Goal: Transaction & Acquisition: Purchase product/service

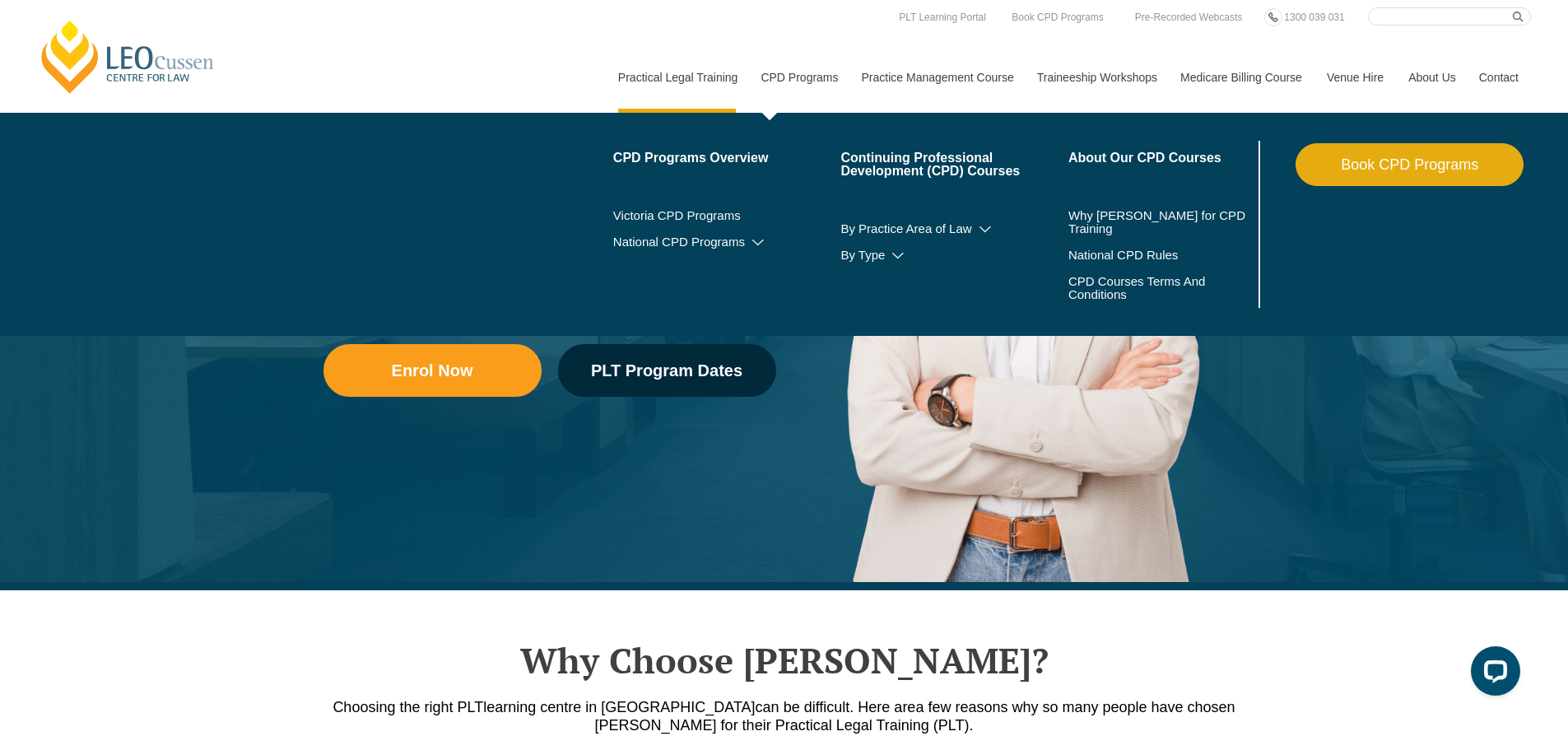
click at [797, 42] on link "CPD Programs" at bounding box center [798, 77] width 101 height 70
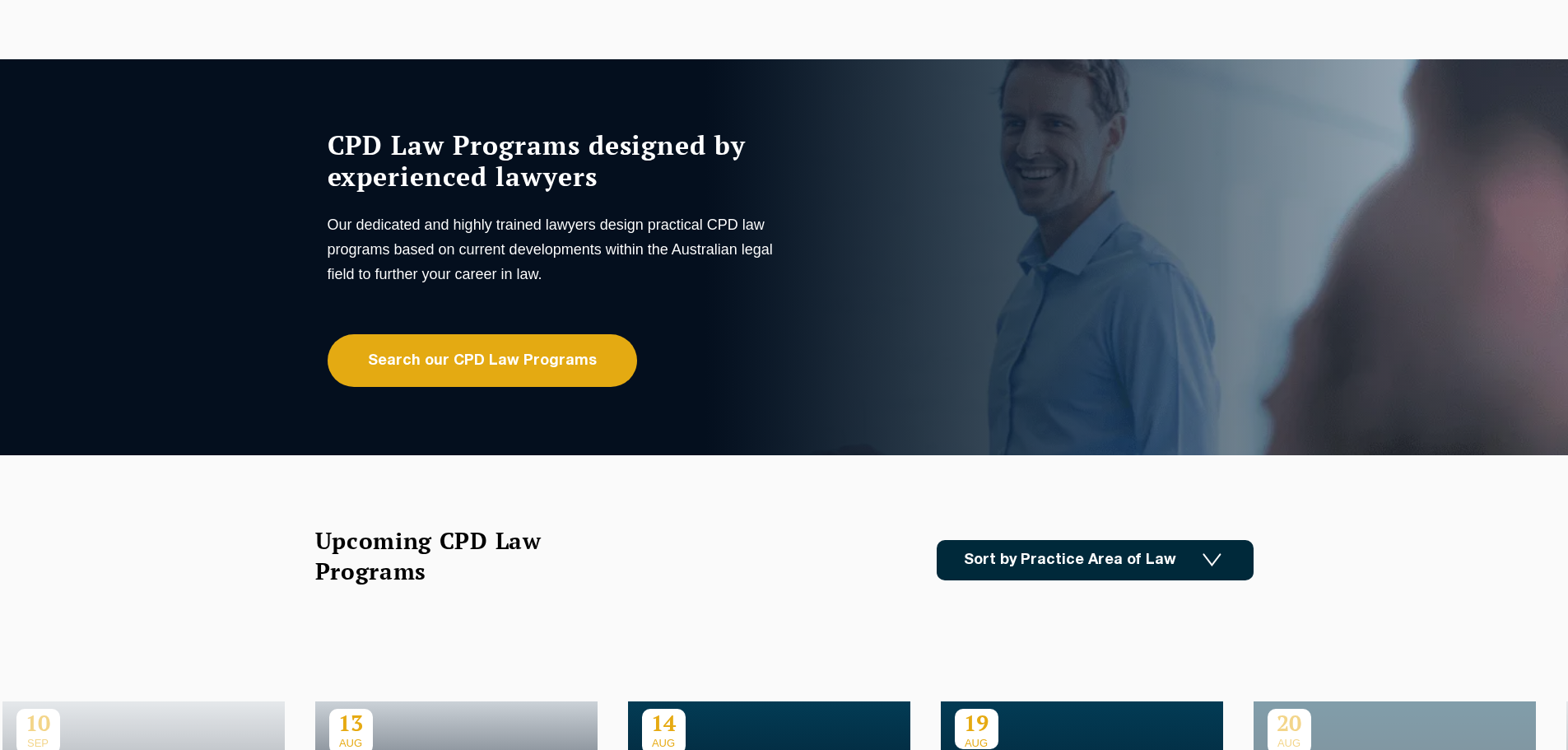
scroll to position [82, 0]
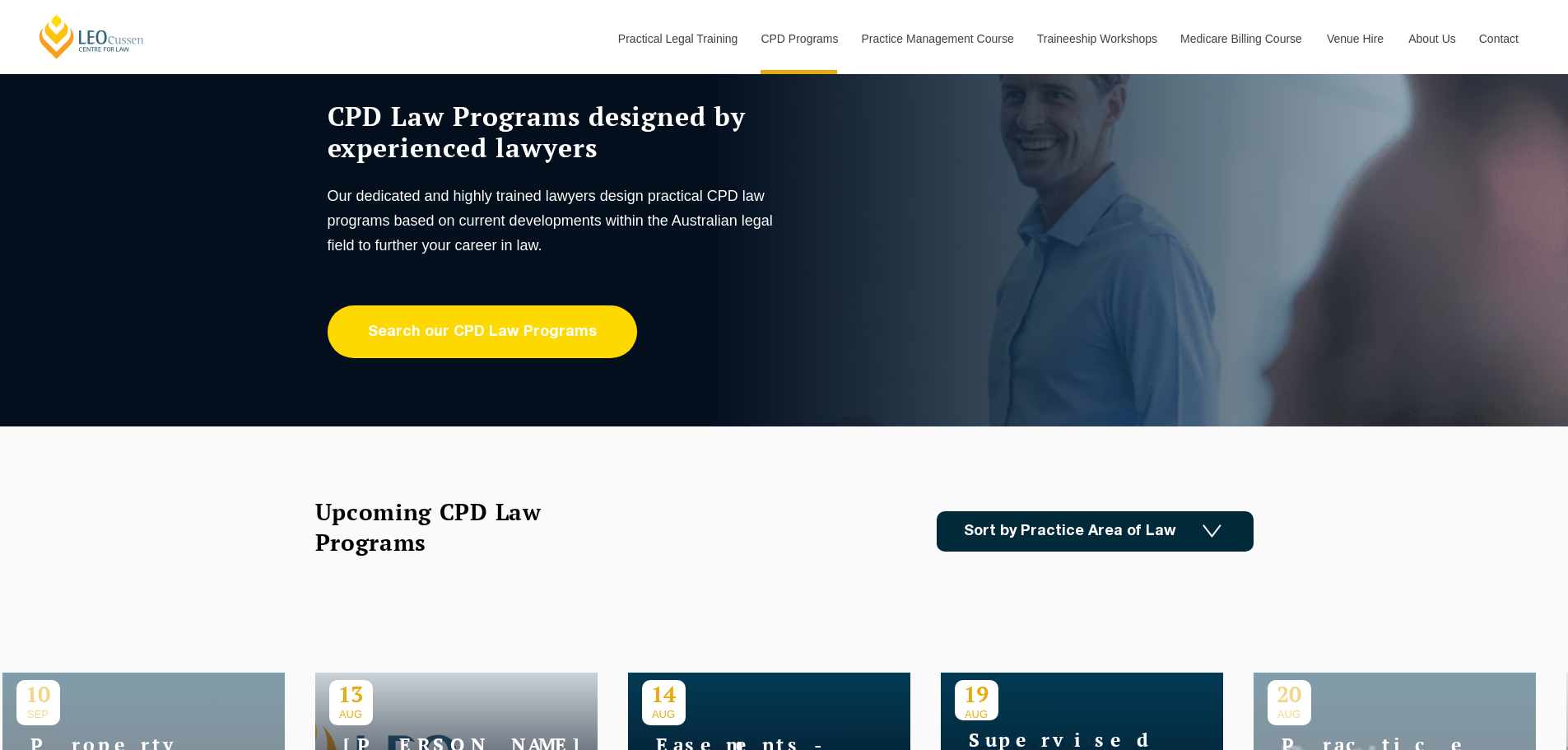
click at [555, 327] on link "Search our CPD Law Programs" at bounding box center [482, 332] width 310 height 53
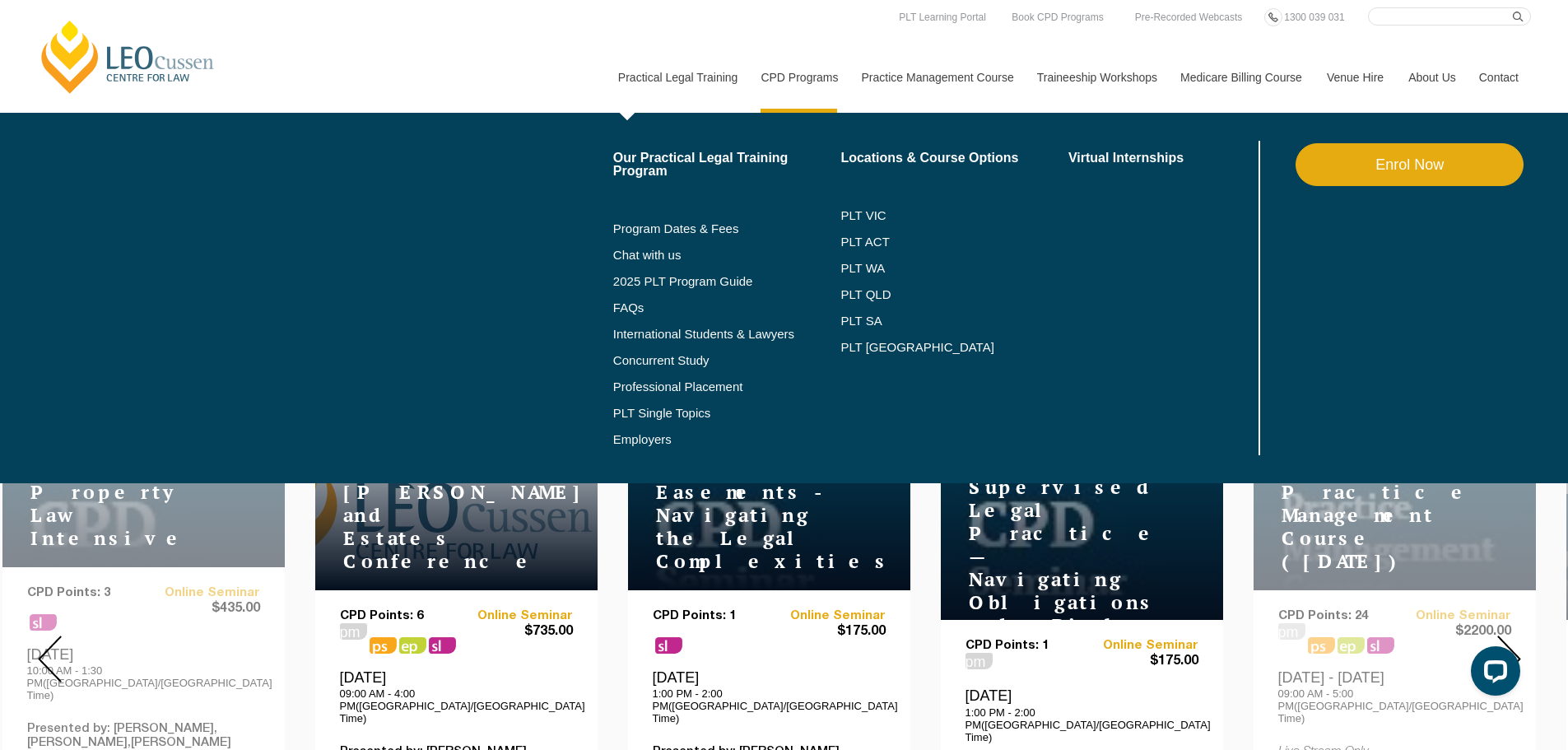
scroll to position [329, 0]
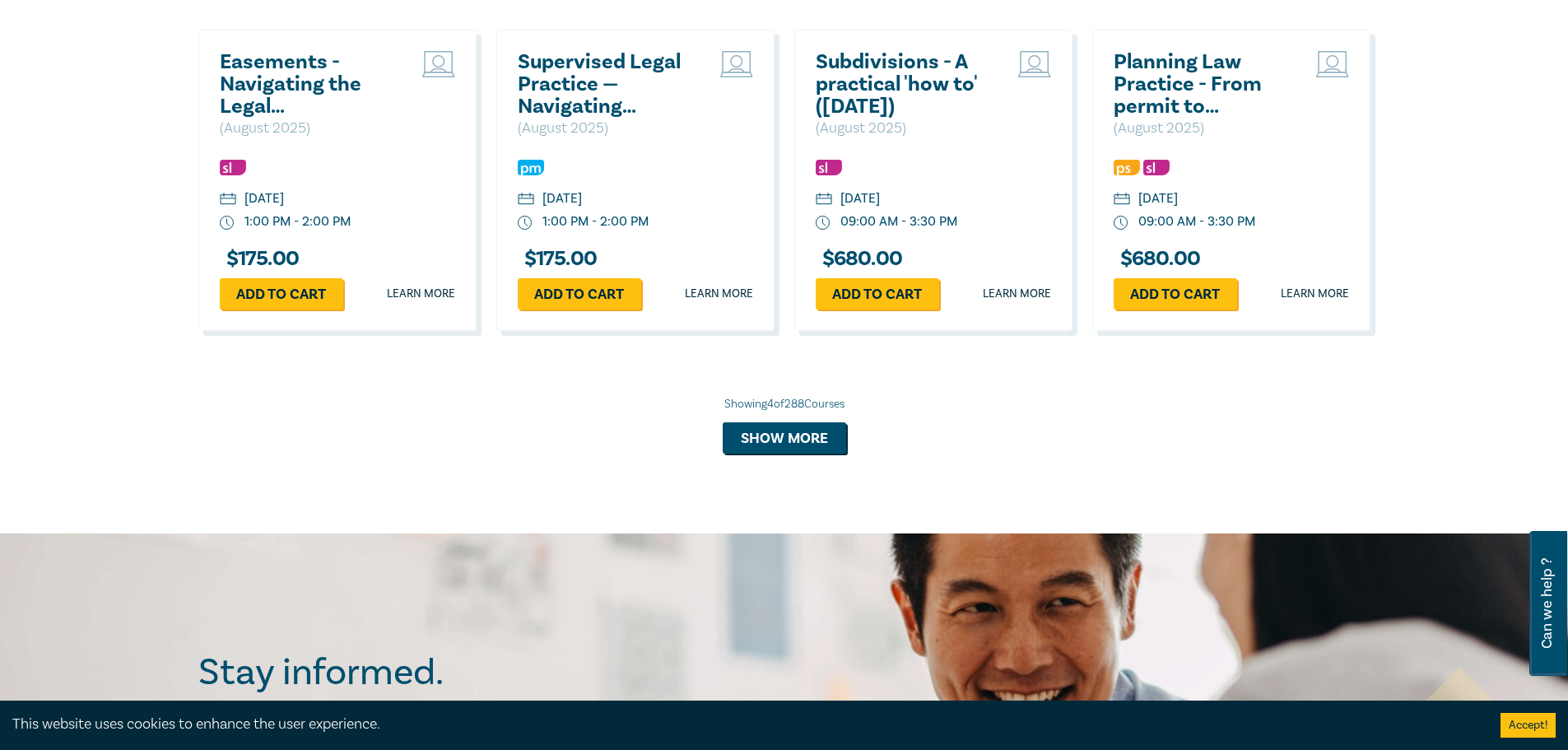
scroll to position [1565, 0]
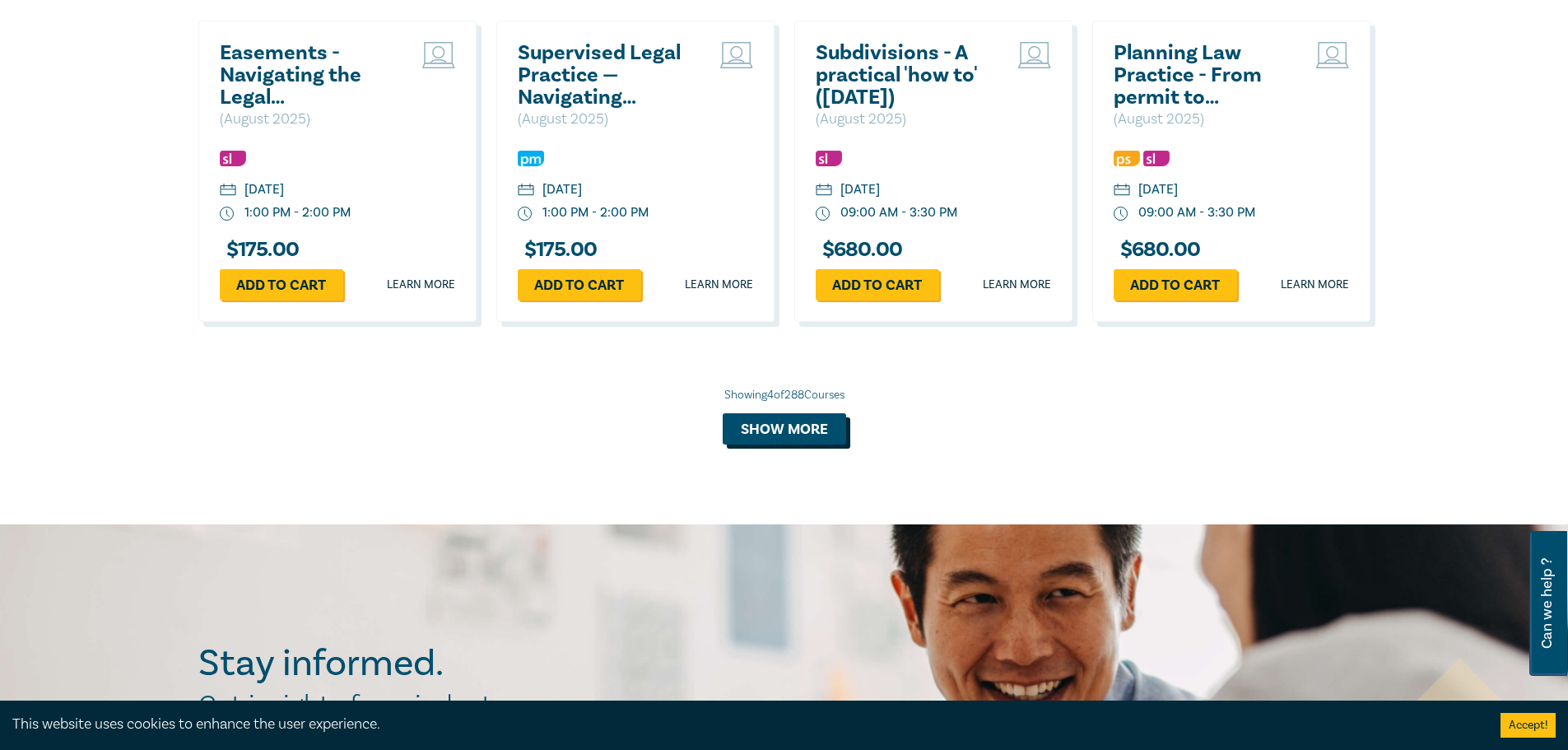
click at [818, 439] on button "Show more" at bounding box center [784, 429] width 123 height 31
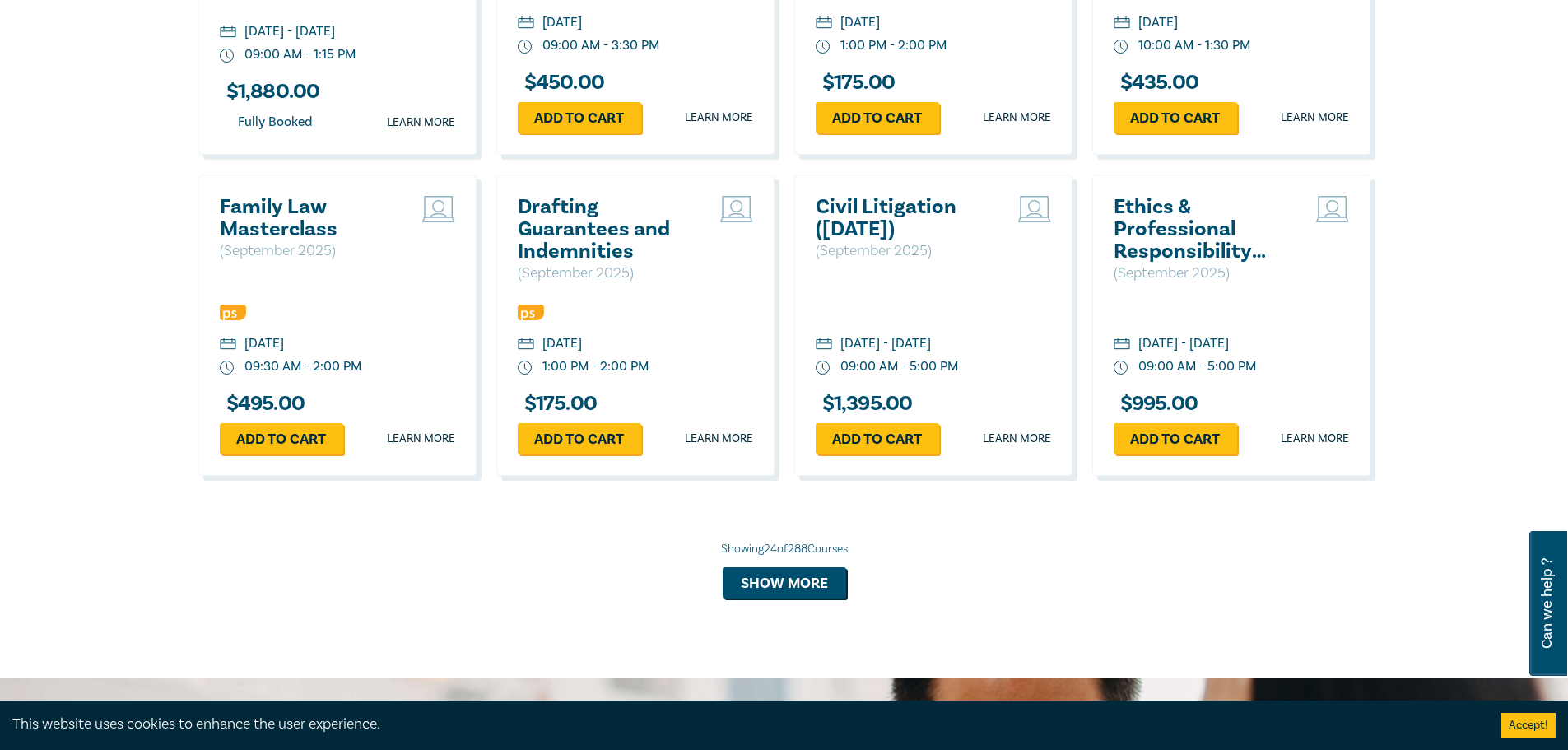
scroll to position [3047, 0]
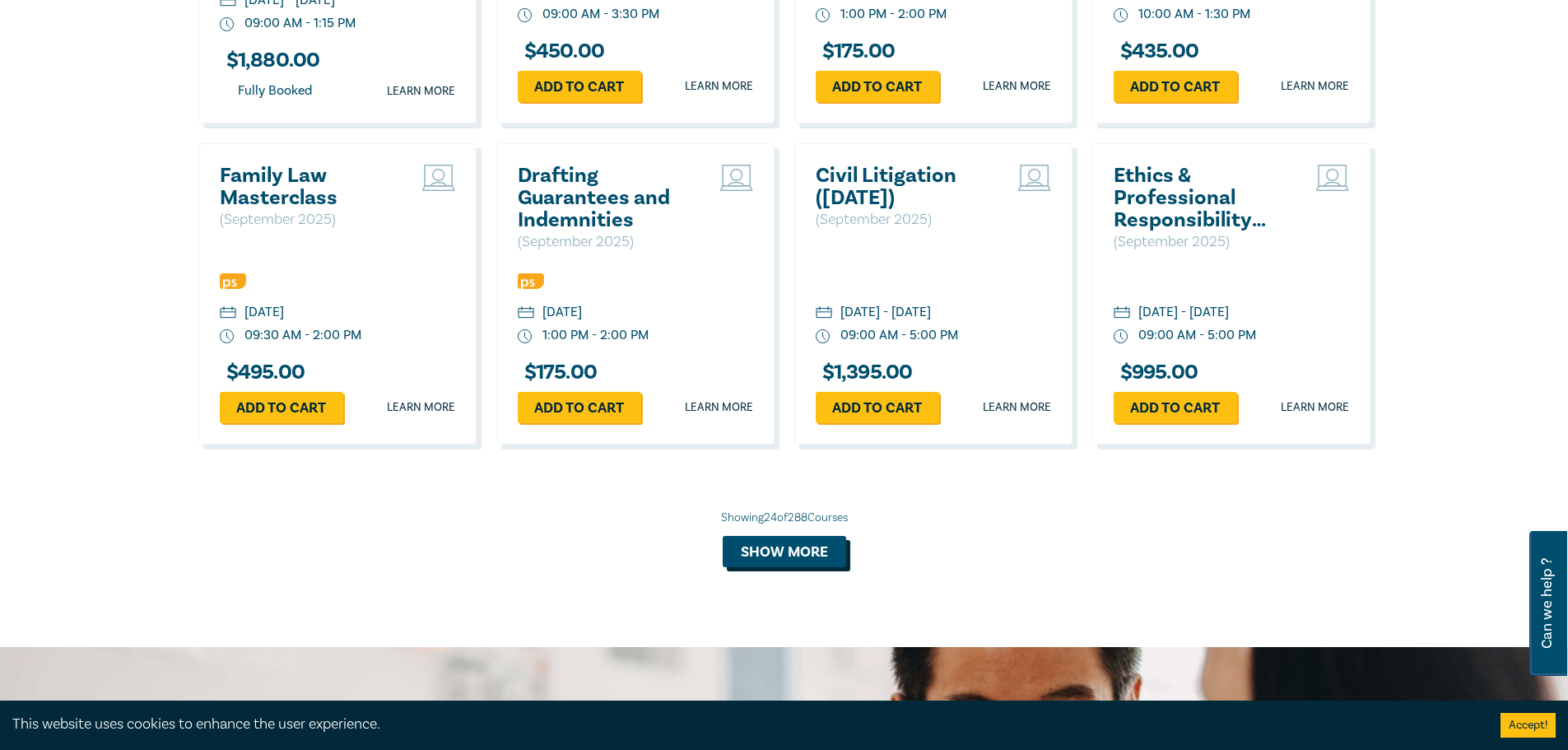
click at [809, 551] on button "Show more" at bounding box center [784, 552] width 123 height 31
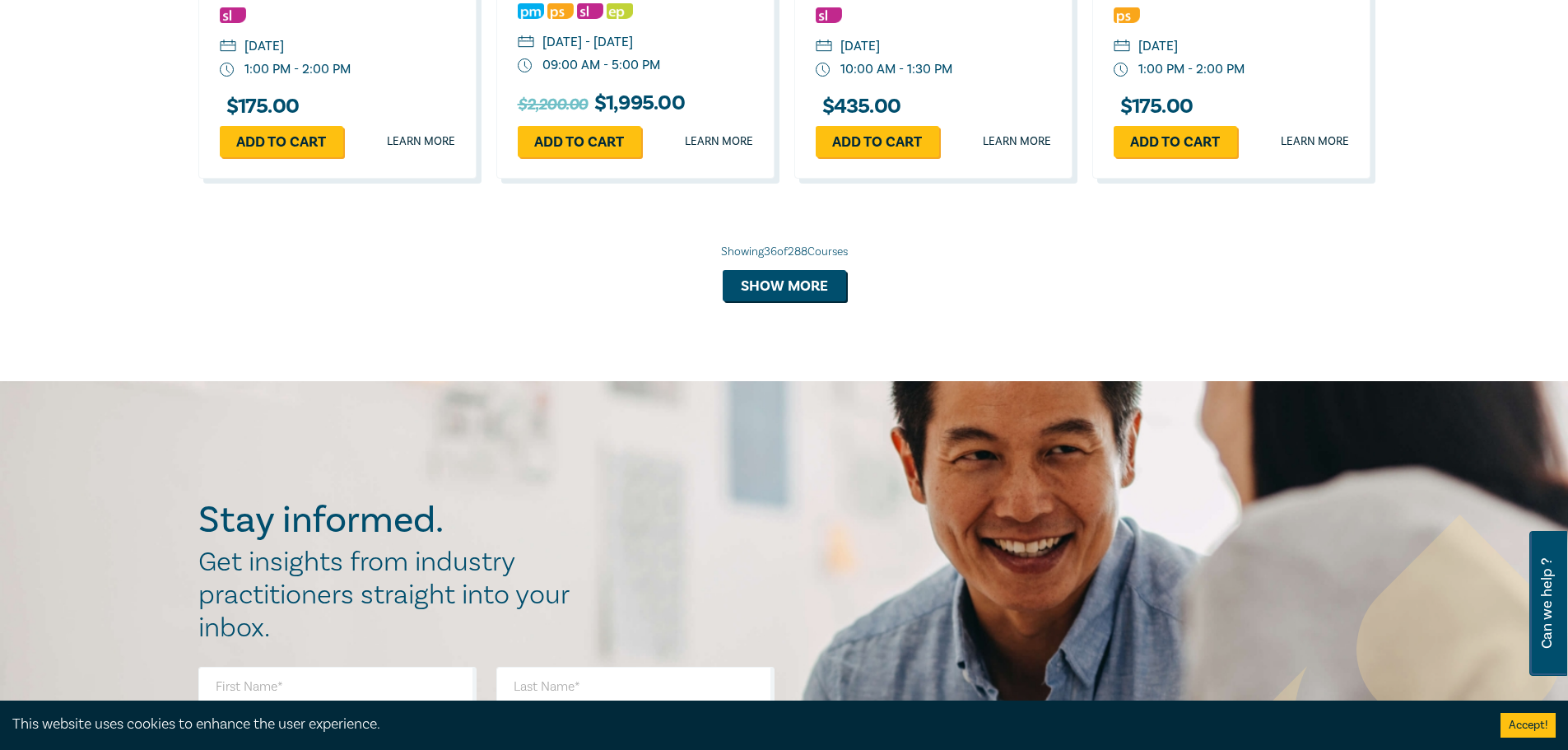
scroll to position [4282, 0]
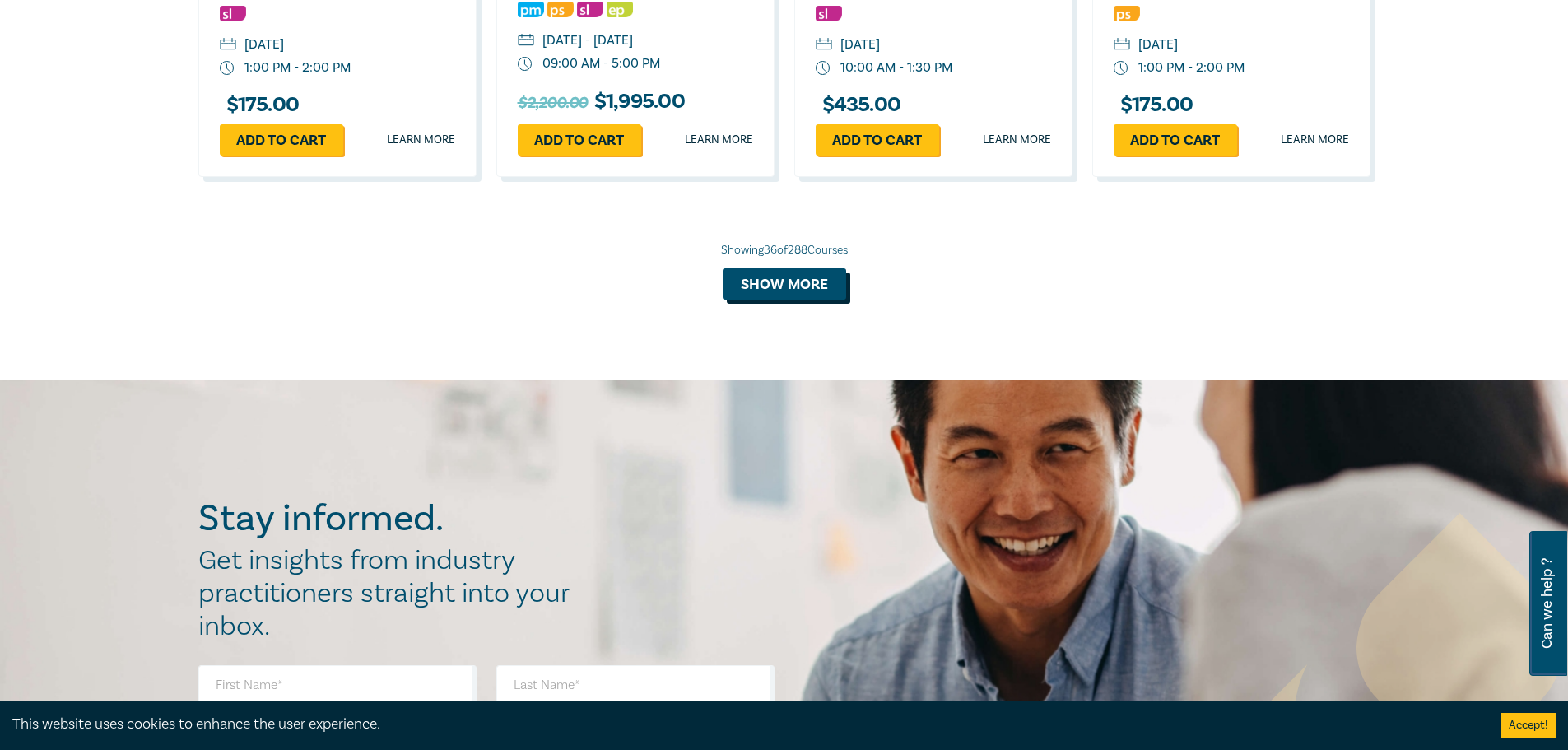
click at [801, 300] on button "Show more" at bounding box center [784, 284] width 123 height 31
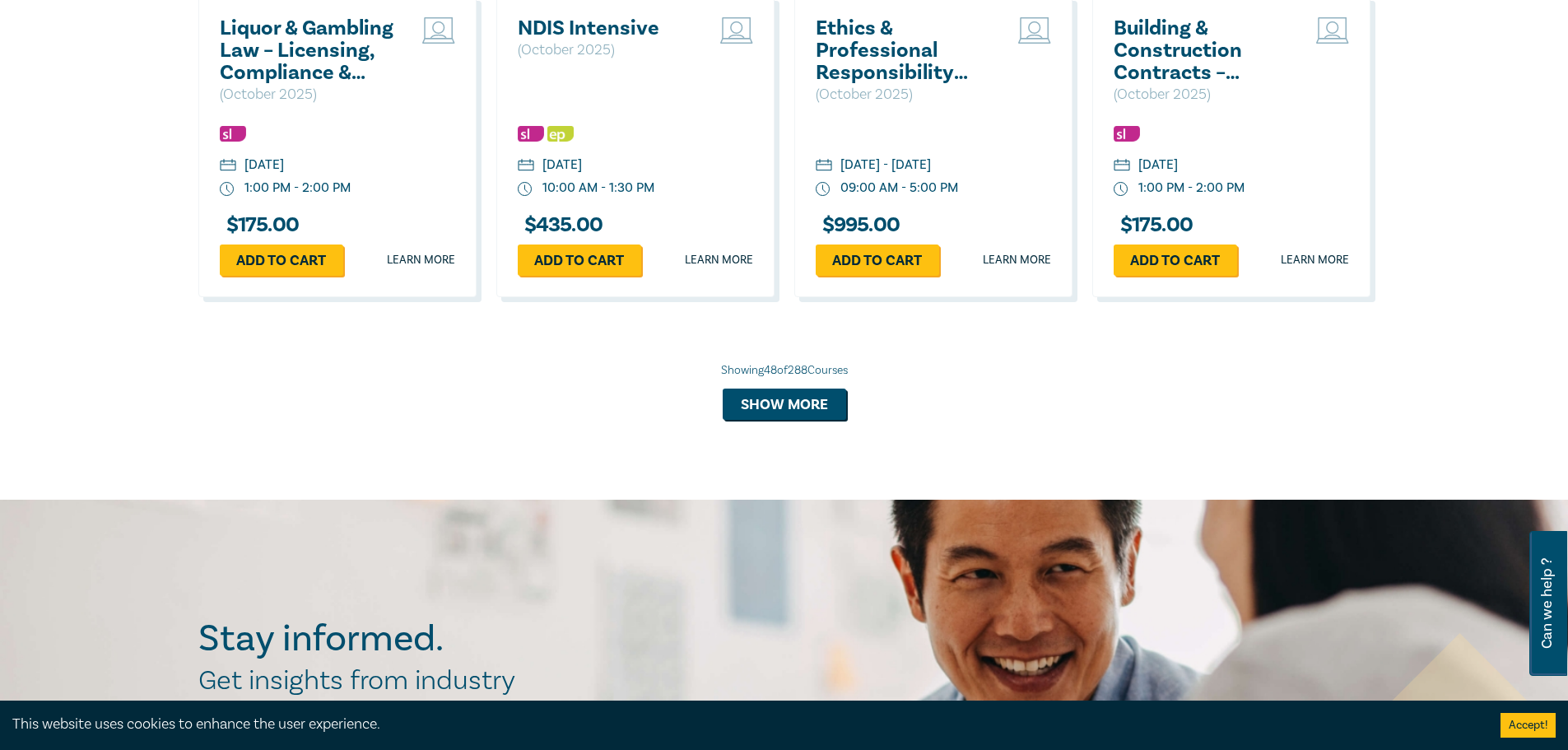
scroll to position [5188, 0]
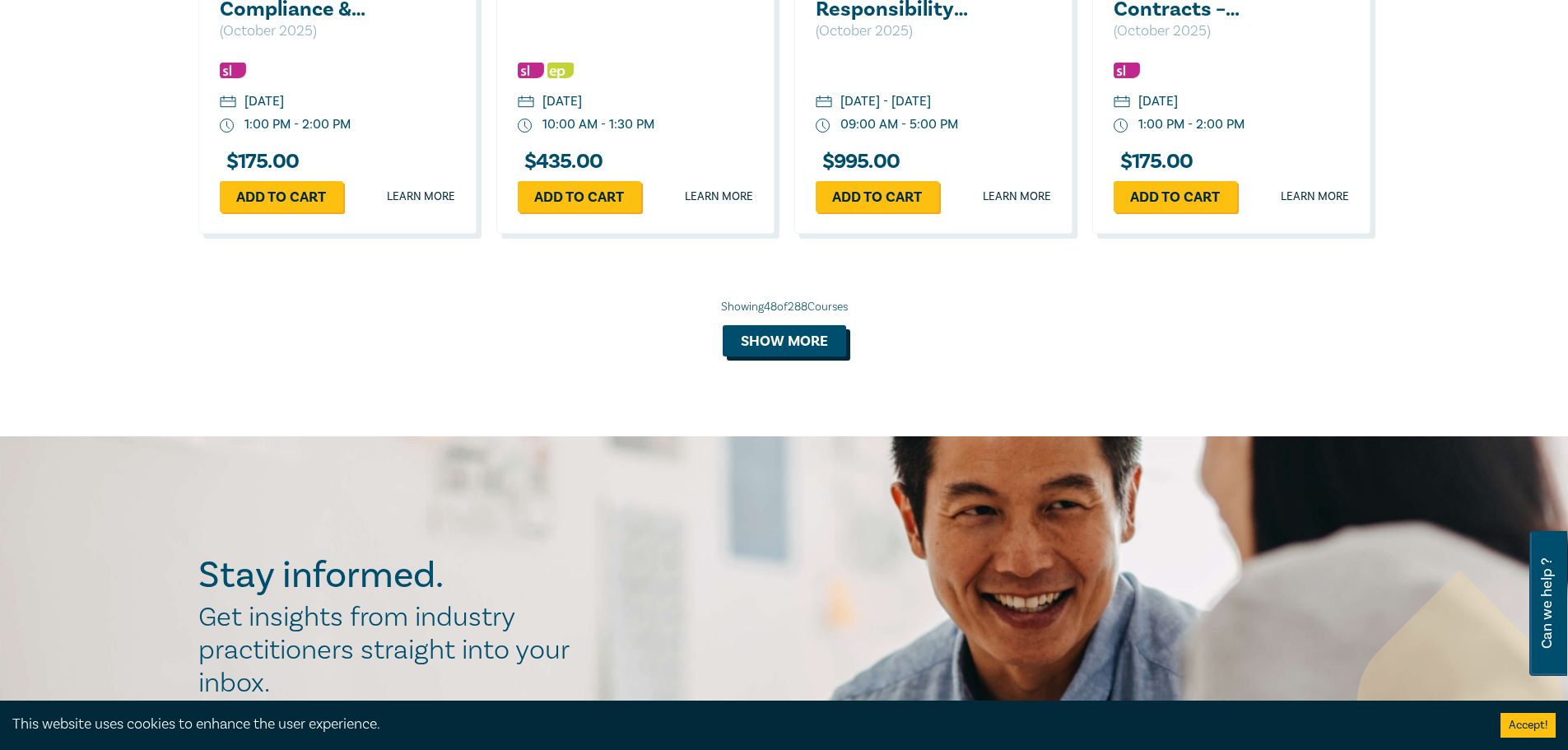
click at [797, 357] on button "Show more" at bounding box center [784, 341] width 123 height 31
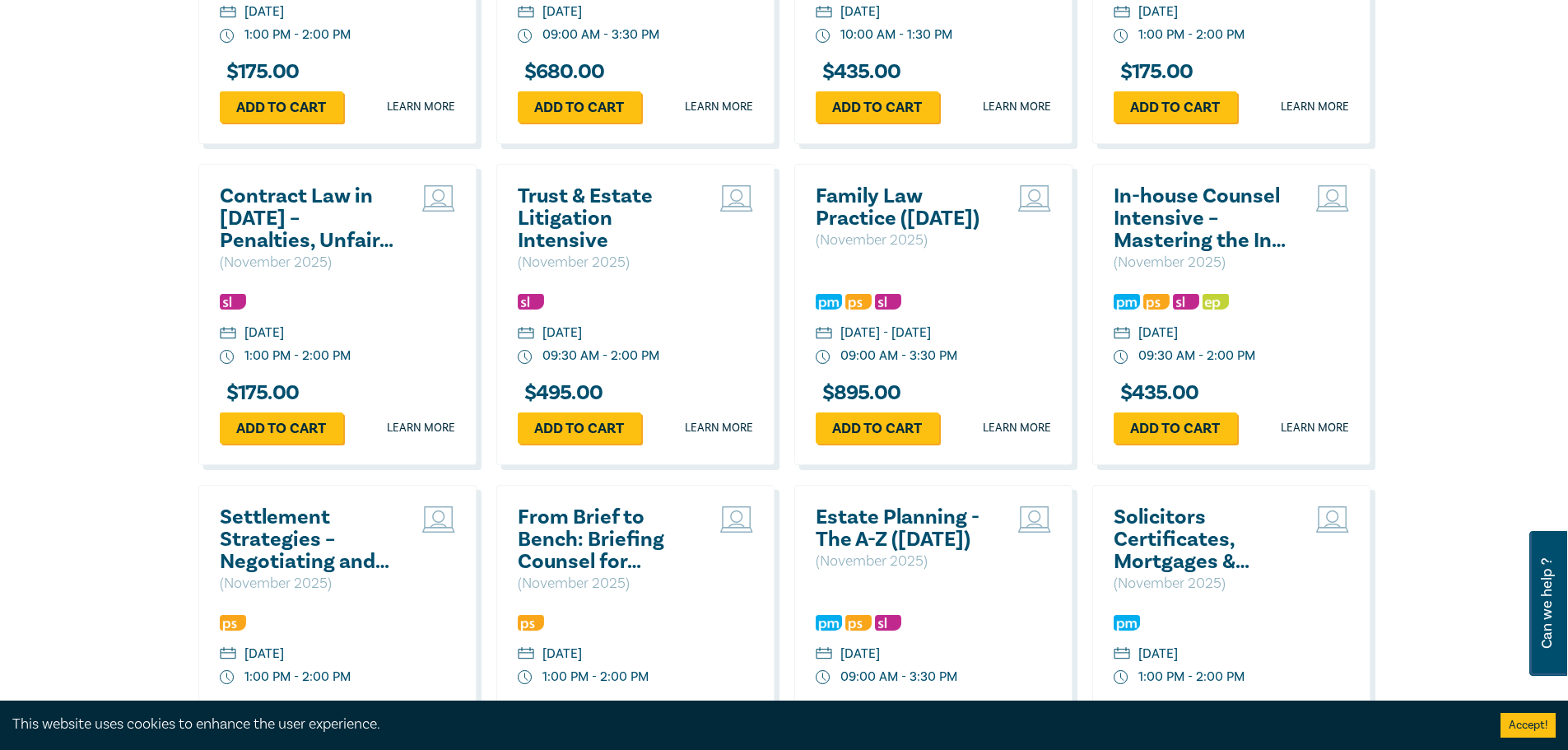
scroll to position [5599, 0]
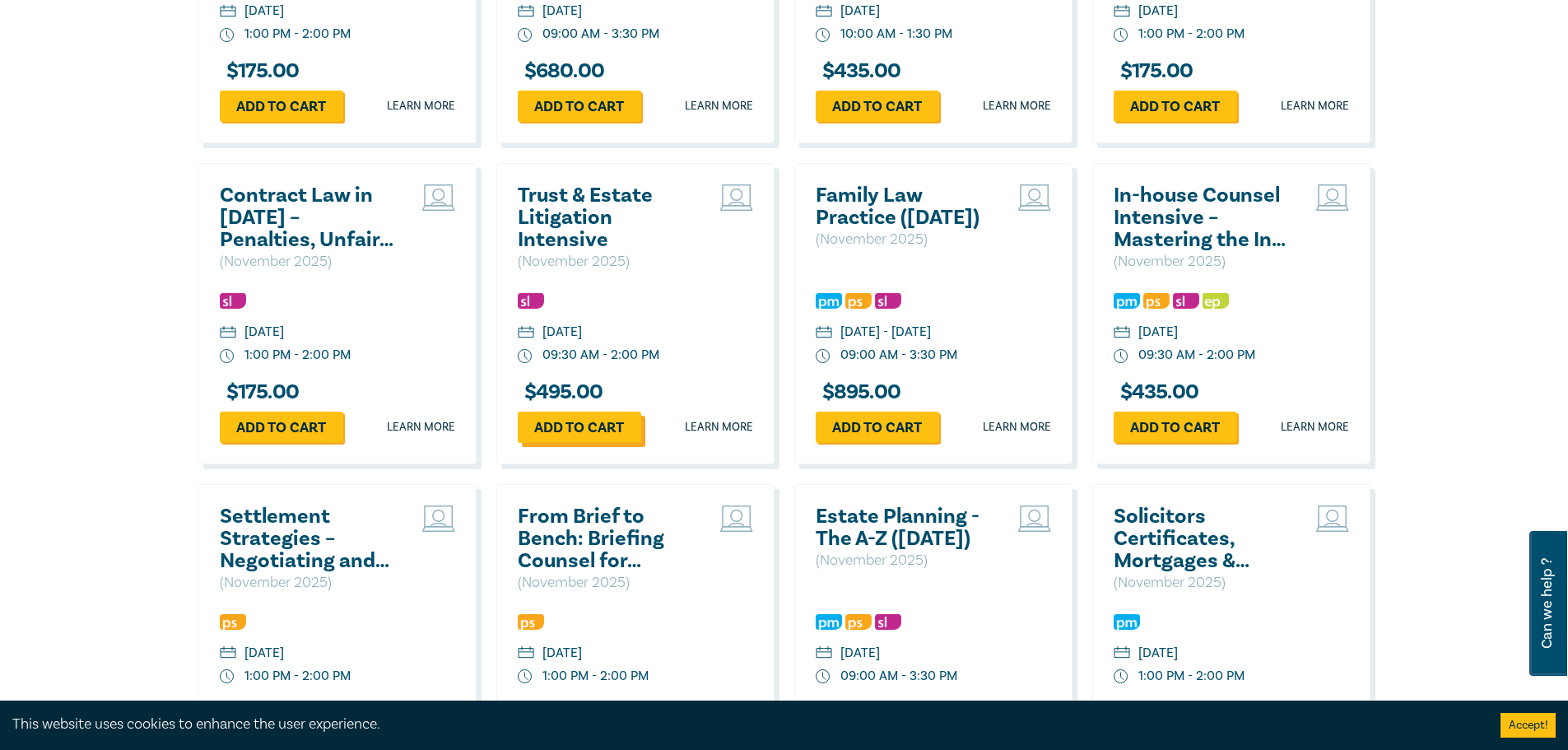
click at [580, 443] on link "Add to cart" at bounding box center [579, 427] width 123 height 31
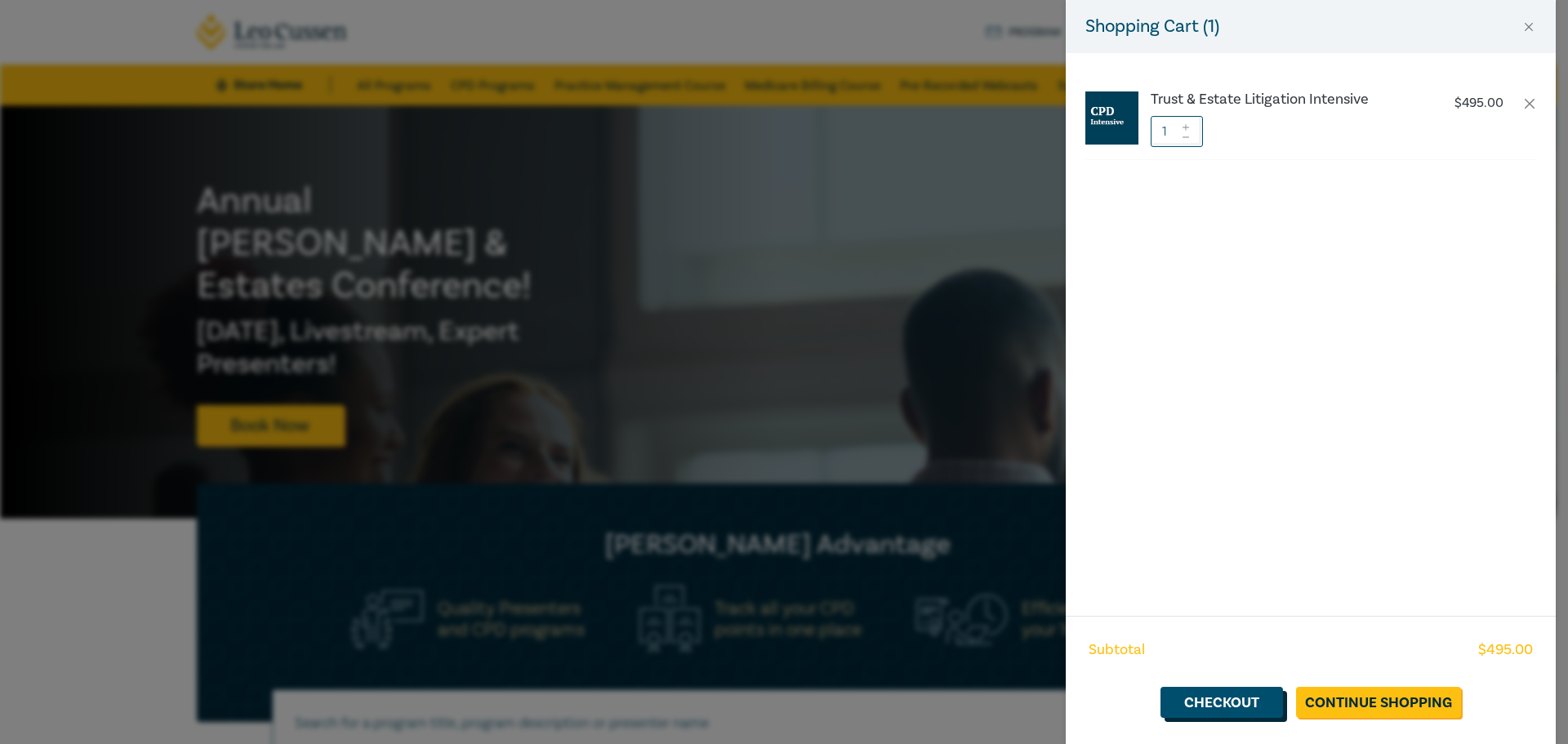
click at [1228, 696] on link "Checkout" at bounding box center [1221, 702] width 122 height 31
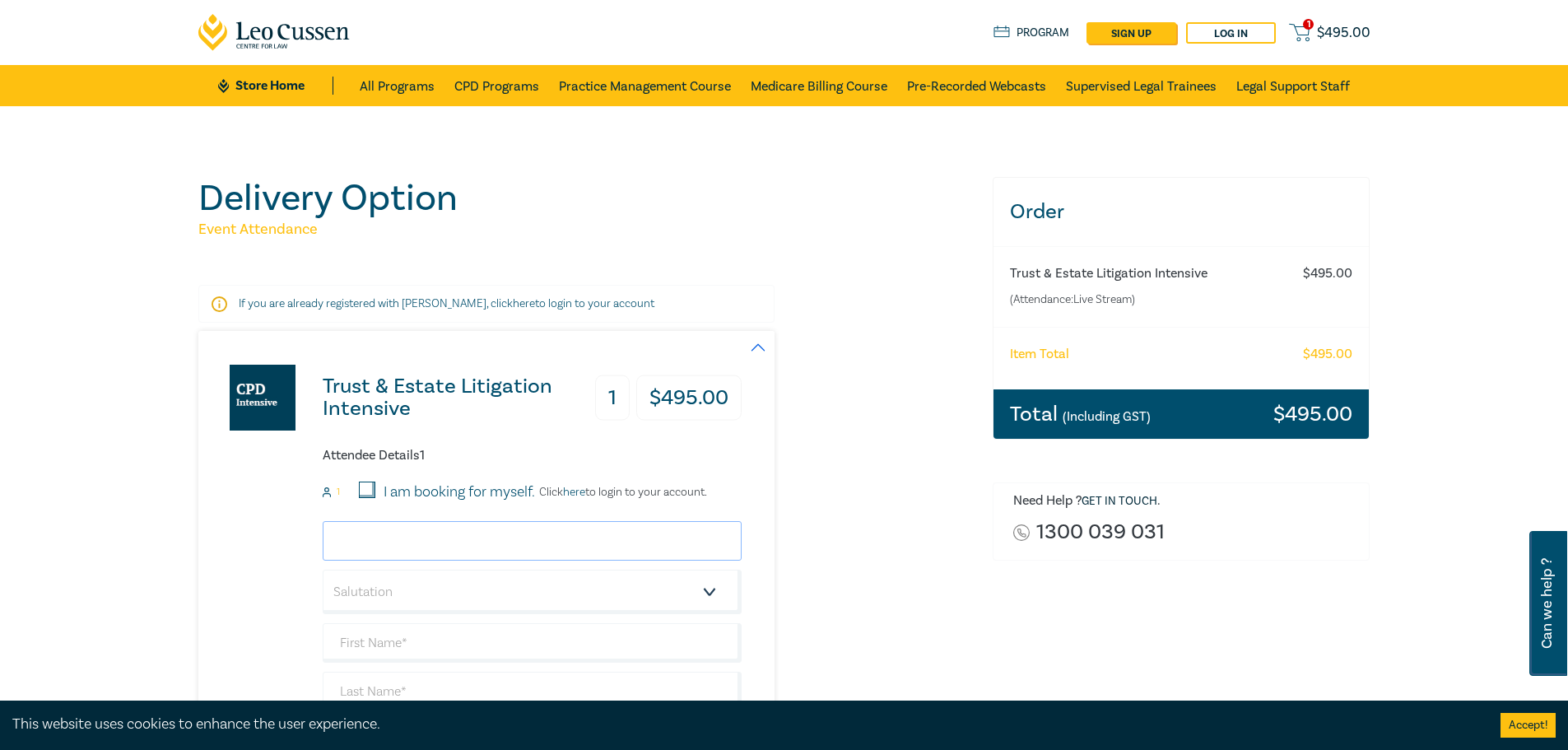
click at [386, 541] on input "email" at bounding box center [532, 541] width 419 height 39
type input "mccullocha@taits.com.au"
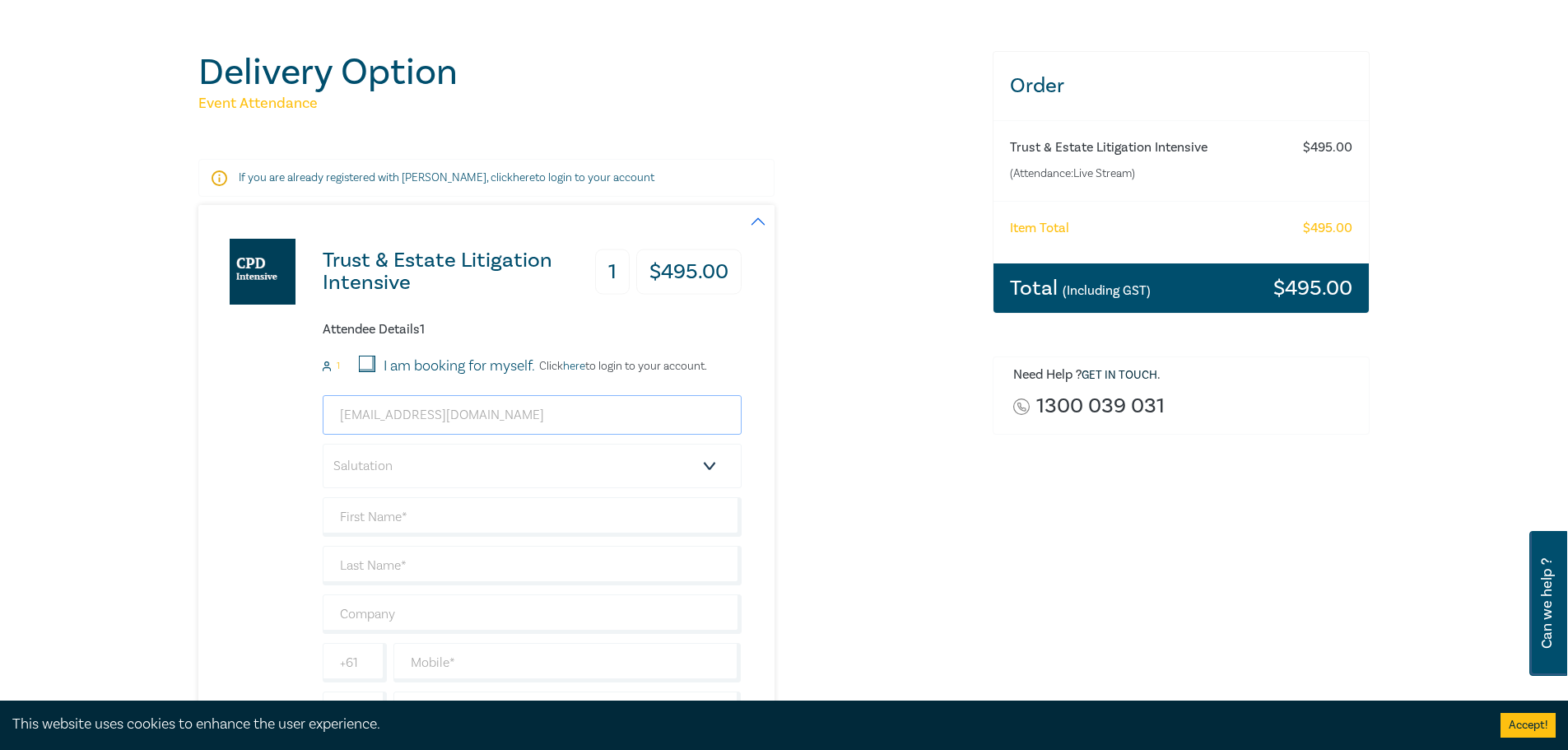
scroll to position [165, 0]
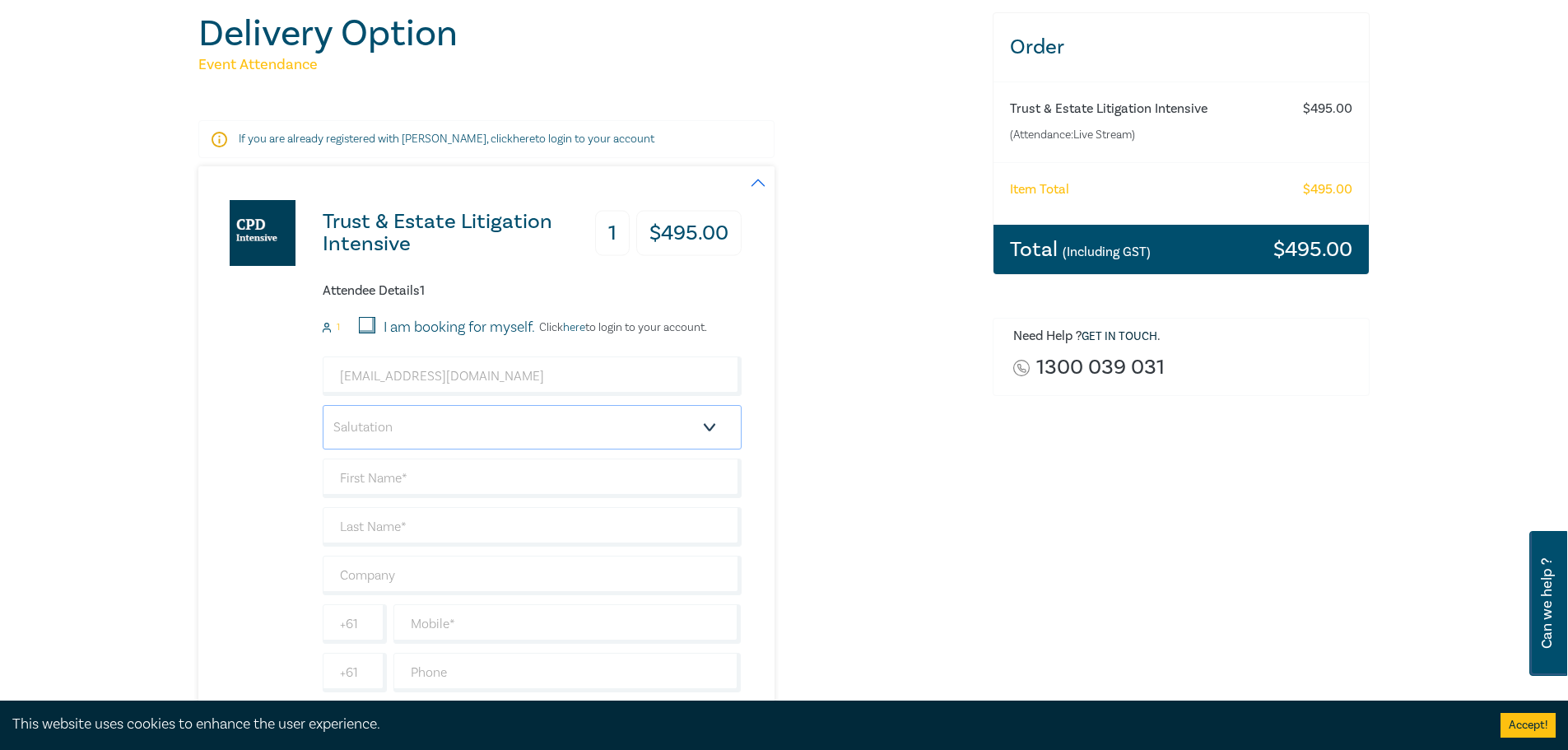
click at [425, 435] on select "Salutation Mr. Mrs. Ms. Miss Dr. Prof. Other" at bounding box center [532, 427] width 419 height 45
click at [423, 433] on select "Salutation Mr. Mrs. Ms. Miss Dr. Prof. Other" at bounding box center [532, 427] width 419 height 45
select select "Mr."
click at [323, 405] on select "Salutation Mr. Mrs. Ms. Miss Dr. Prof. Other" at bounding box center [532, 427] width 419 height 45
click at [400, 483] on input "text" at bounding box center [532, 477] width 419 height 39
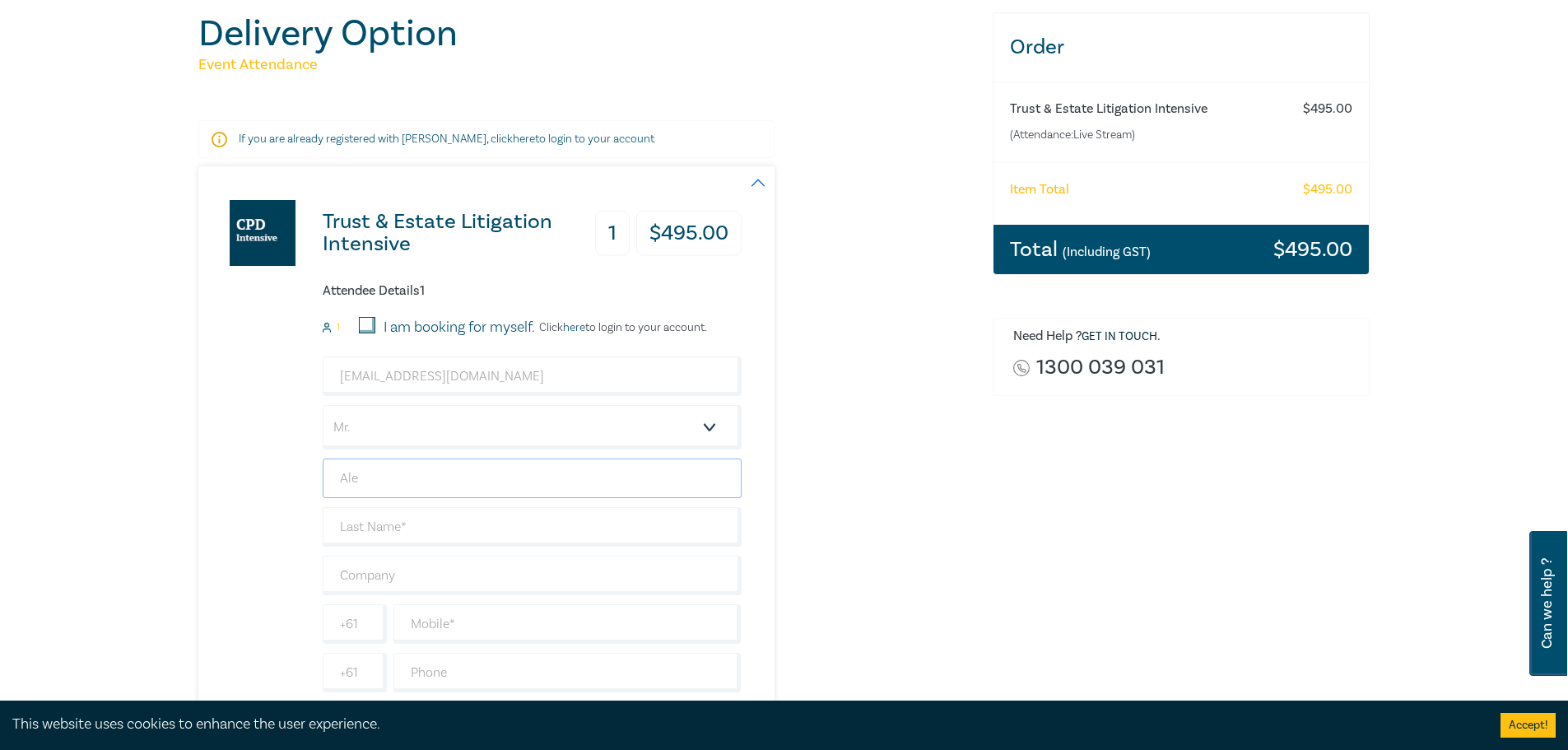
type input "Alex"
click at [435, 533] on input "text" at bounding box center [532, 527] width 419 height 39
type input "McCulloch"
click at [450, 578] on input "text" at bounding box center [532, 575] width 419 height 39
type input "Taits Legal"
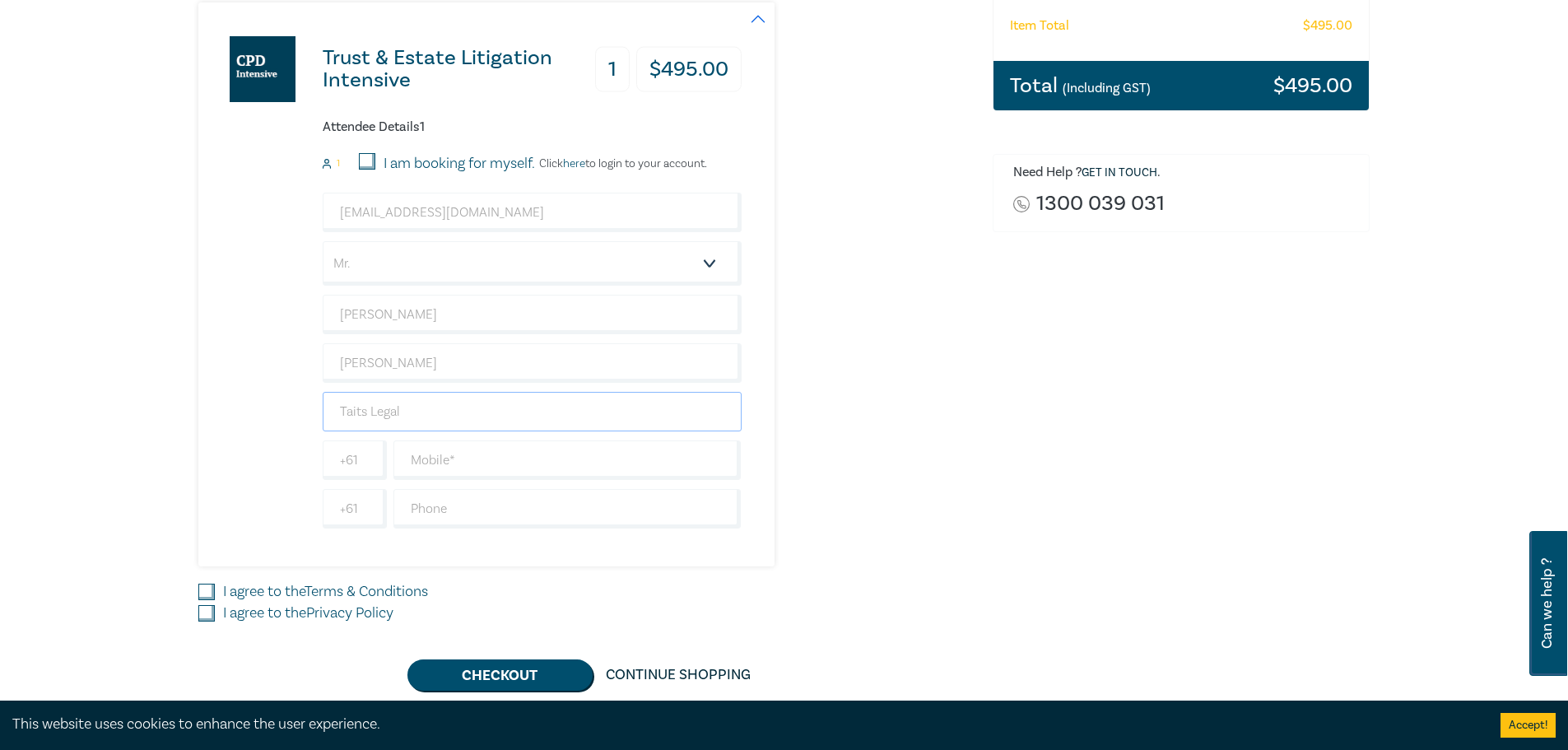
scroll to position [329, 0]
click at [486, 513] on input "text" at bounding box center [567, 508] width 348 height 39
type input "5560 2100"
click at [210, 590] on input "I agree to the Terms & Conditions" at bounding box center [207, 591] width 16 height 16
checkbox input "true"
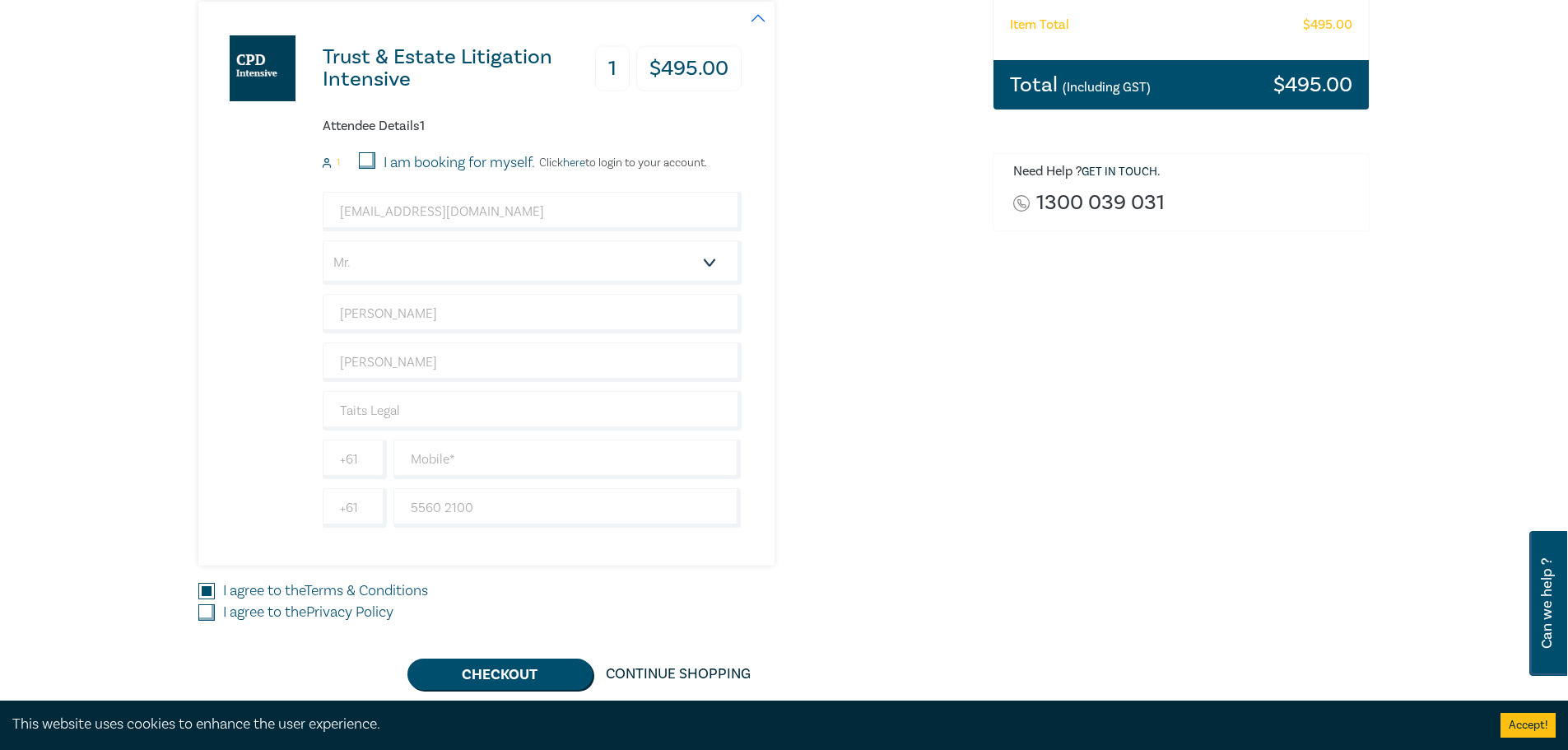
click at [206, 613] on input "I agree to the Privacy Policy" at bounding box center [207, 613] width 16 height 16
checkbox input "true"
click at [453, 452] on input "text" at bounding box center [567, 459] width 348 height 39
type input "0416 681 023"
click at [538, 680] on button "Checkout" at bounding box center [500, 674] width 186 height 31
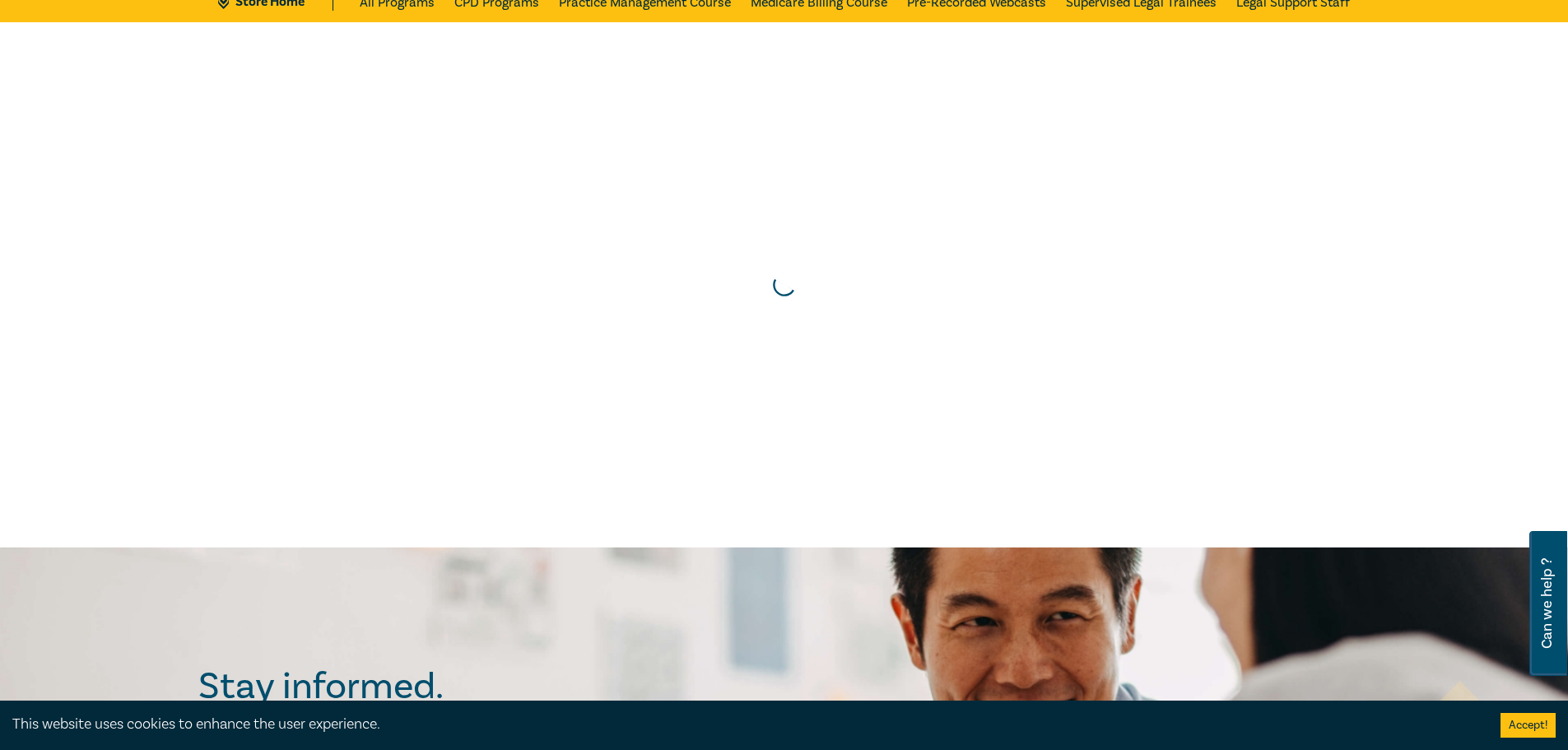
scroll to position [0, 0]
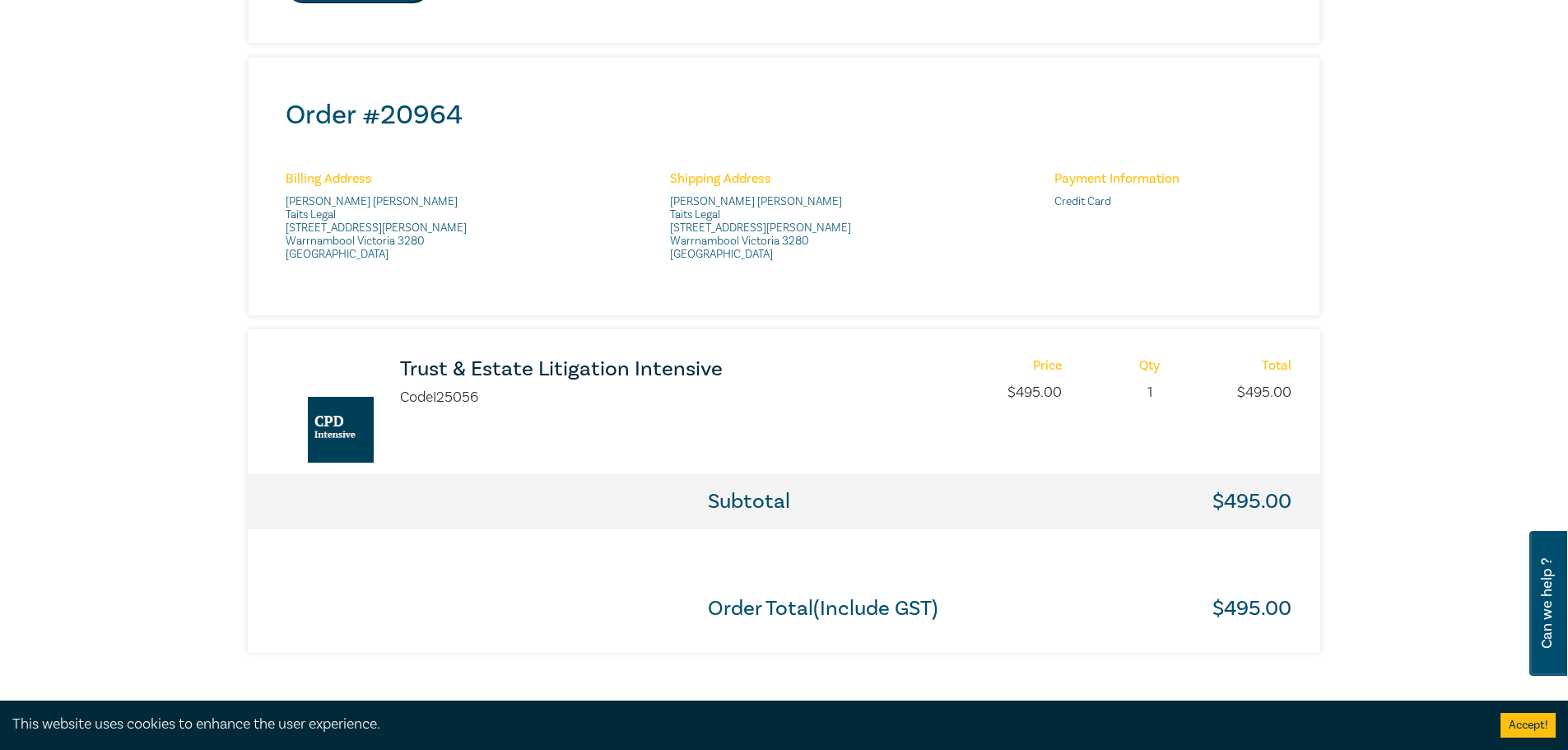
scroll to position [576, 0]
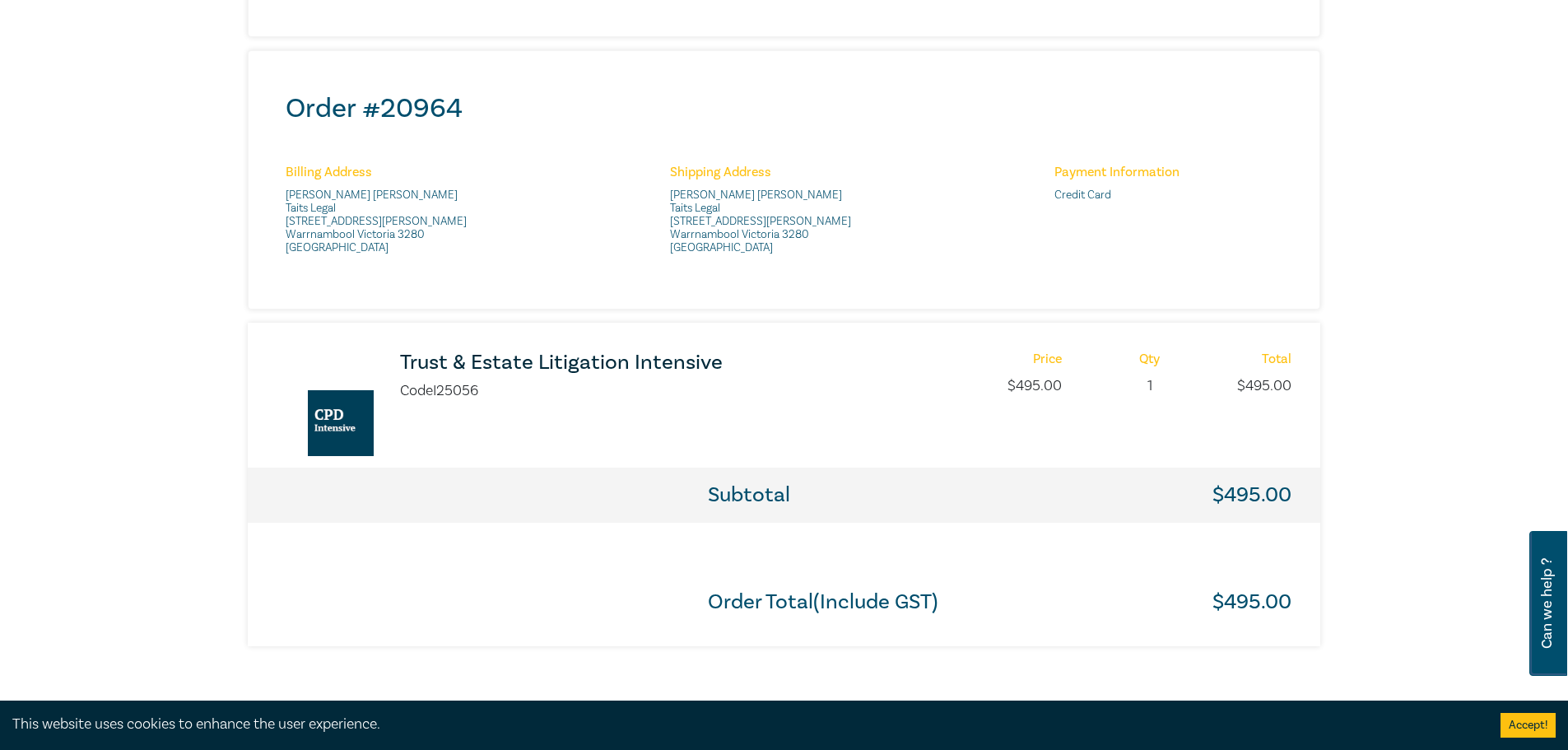
click at [624, 366] on h3 "Trust & Estate Litigation Intensive" at bounding box center [618, 362] width 436 height 22
